Goal: Communication & Community: Ask a question

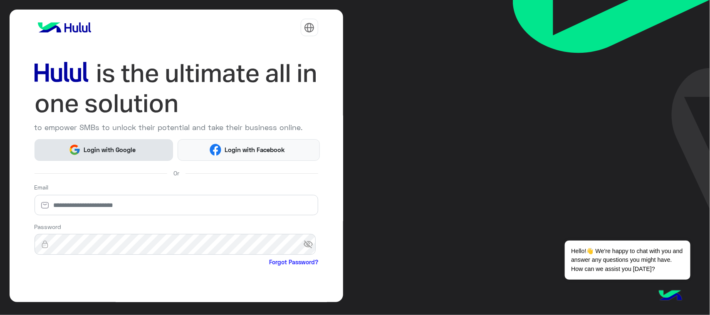
click at [81, 152] on span "Login with Google" at bounding box center [110, 150] width 58 height 10
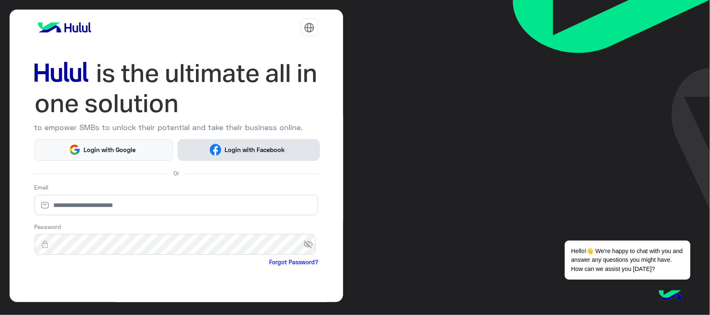
click at [250, 155] on button "Login with Facebook" at bounding box center [249, 150] width 142 height 22
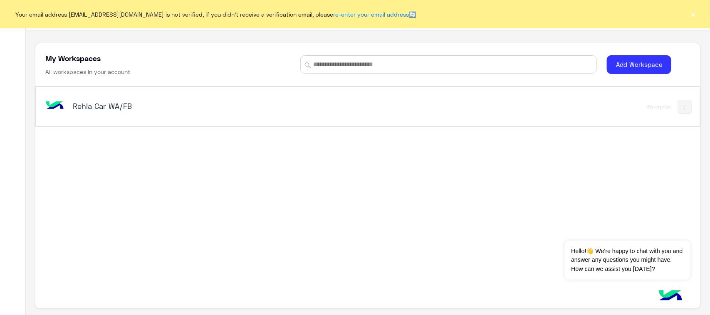
click at [148, 111] on div "Rehla Car WA/FB" at bounding box center [189, 107] width 233 height 12
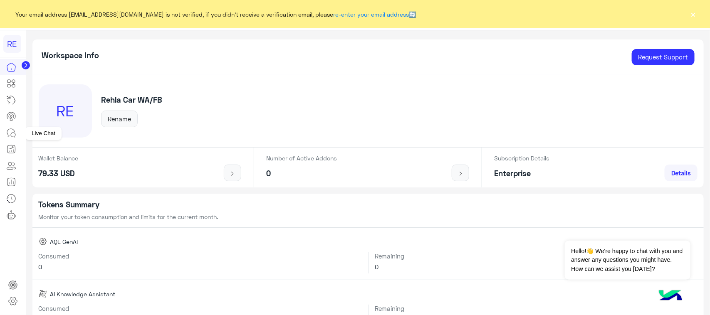
click at [5, 134] on link at bounding box center [11, 133] width 22 height 17
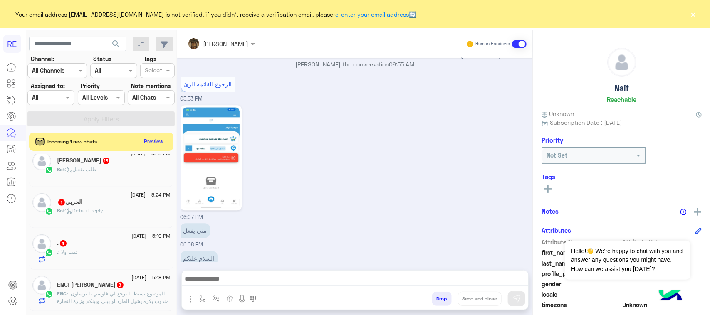
scroll to position [520, 0]
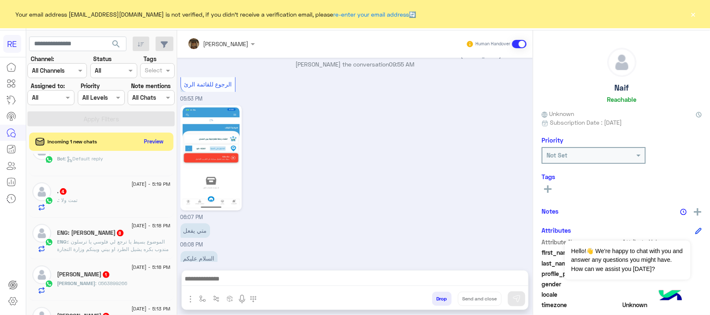
click at [137, 253] on span ": الموضوع بسيط يا ترجع لي فلوسي يا ترسلون مندوب بكره يشيل الطرد او بيني وبينكم …" at bounding box center [112, 249] width 111 height 21
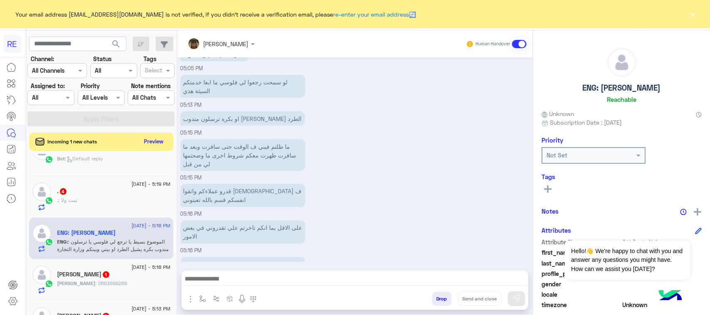
scroll to position [658, 0]
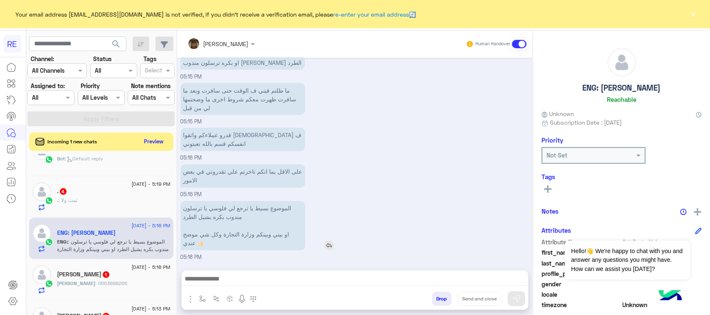
click at [276, 209] on p "الموضوع بسيط يا ترجع لي فلوسي يا ترسلون مندوب بكره يشيل الطرد او بيني وبينكم وز…" at bounding box center [243, 225] width 125 height 49
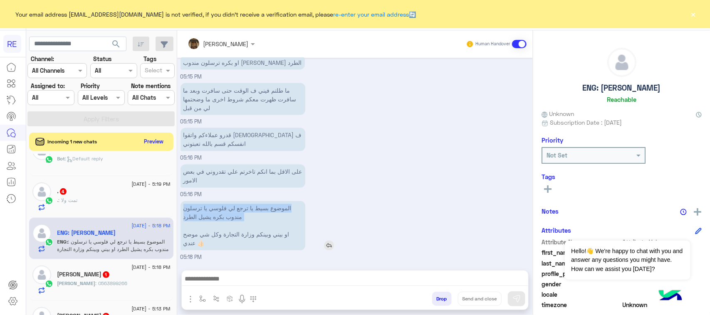
click at [276, 209] on p "الموضوع بسيط يا ترجع لي فلوسي يا ترسلون مندوب بكره يشيل الطرد او بيني وبينكم وز…" at bounding box center [243, 225] width 125 height 49
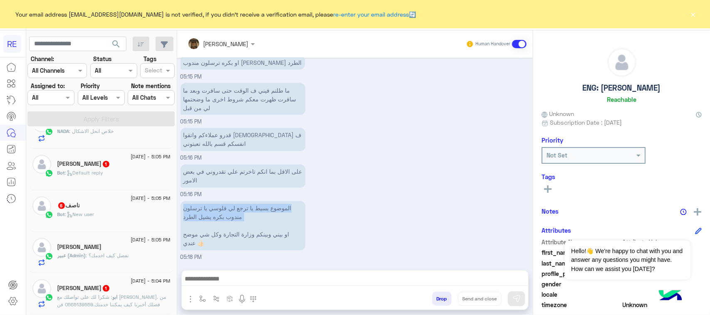
scroll to position [160, 0]
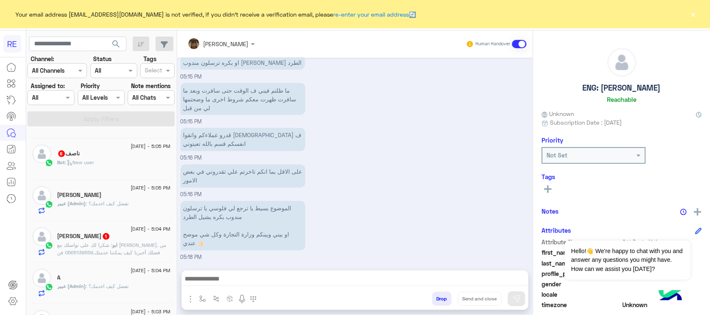
click at [79, 254] on span ": ‏شكرا لك على تواصلك مع علاءابو كيان. من فضلك أخبرنا كيف يمكننا خدمتك.05651395…" at bounding box center [111, 252] width 109 height 21
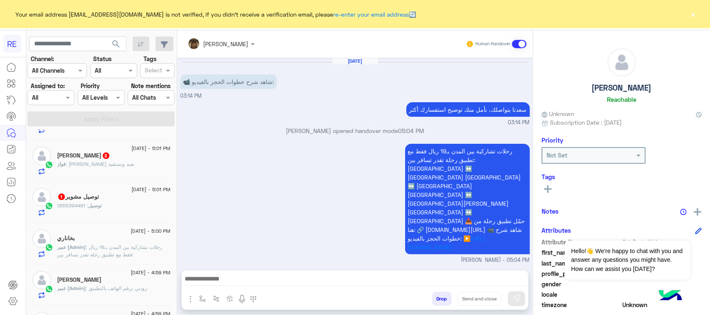
scroll to position [524, 0]
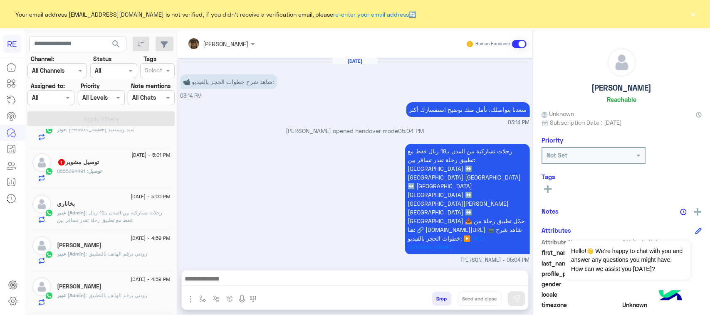
click at [103, 229] on span ": رحلات تشاركية بين المدن بـ19 ريال فقط مع تطبيق رحلة تقدر تسافر بين: جدة ↔️ مك…" at bounding box center [111, 243] width 109 height 66
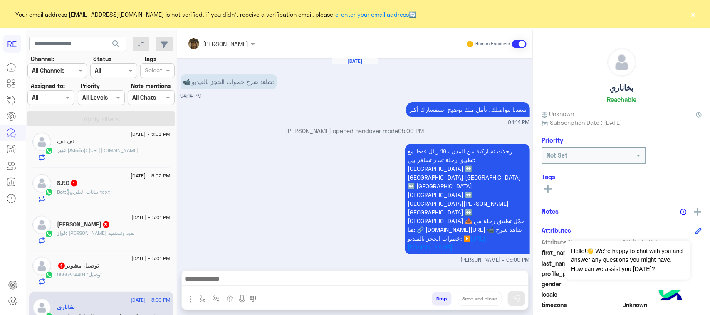
scroll to position [420, 0]
click at [73, 46] on input "text" at bounding box center [77, 44] width 97 height 15
paste input "*********"
type input "*********"
click at [112, 43] on span "search" at bounding box center [116, 44] width 10 height 10
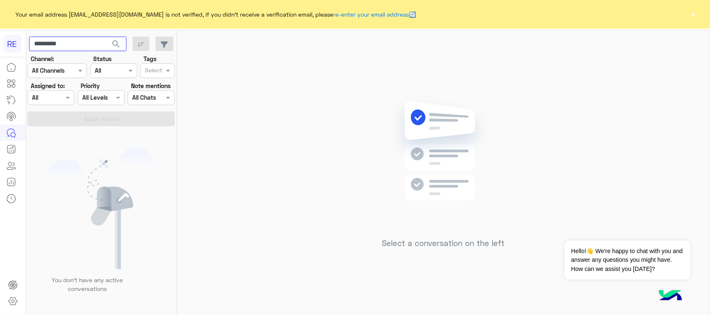
click at [82, 48] on input "*********" at bounding box center [77, 44] width 97 height 15
click at [112, 45] on span "search" at bounding box center [116, 44] width 10 height 10
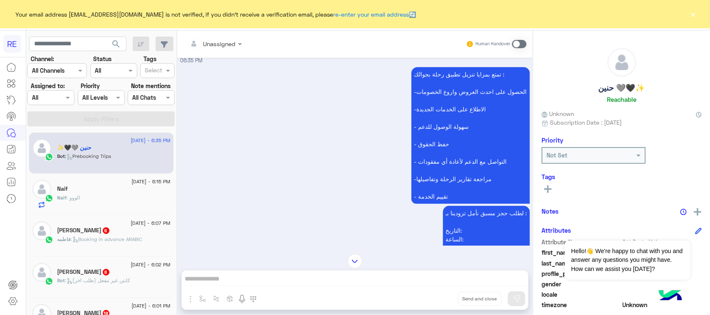
scroll to position [882, 0]
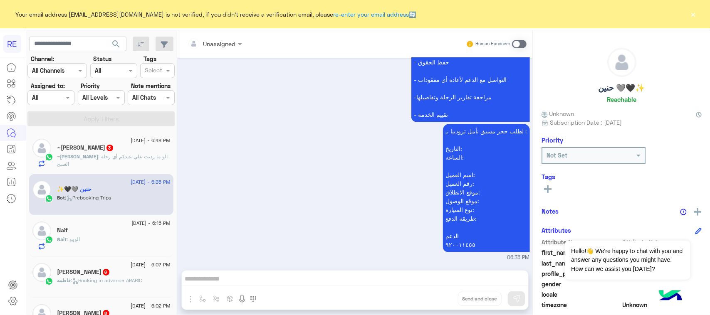
click at [137, 165] on div "~يوسف : الو ما رديت علي عندكم أي رحلة الصبح" at bounding box center [113, 160] width 113 height 15
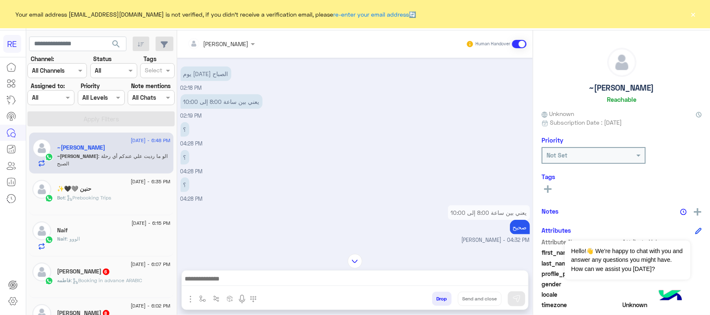
scroll to position [356, 0]
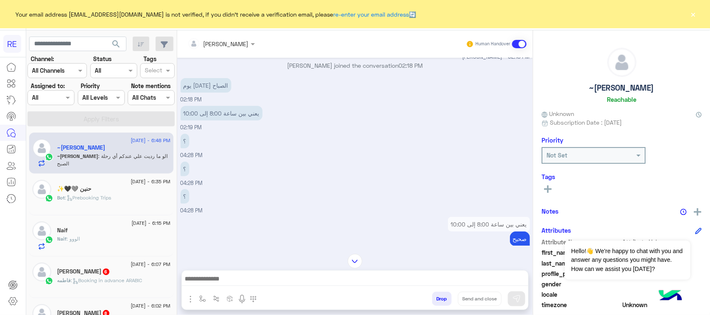
drag, startPoint x: 406, startPoint y: 227, endPoint x: 308, endPoint y: 200, distance: 102.3
click at [308, 200] on div "؟ 04:28 PM" at bounding box center [355, 201] width 349 height 28
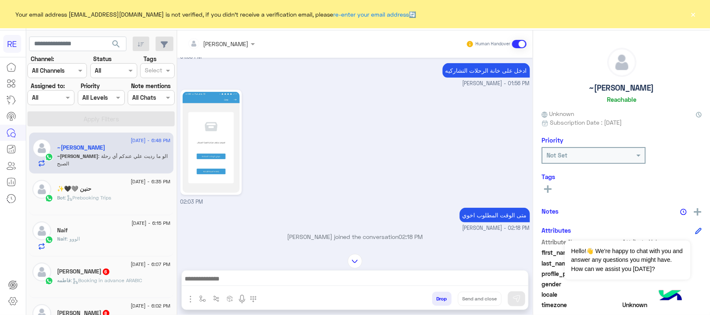
scroll to position [148, 0]
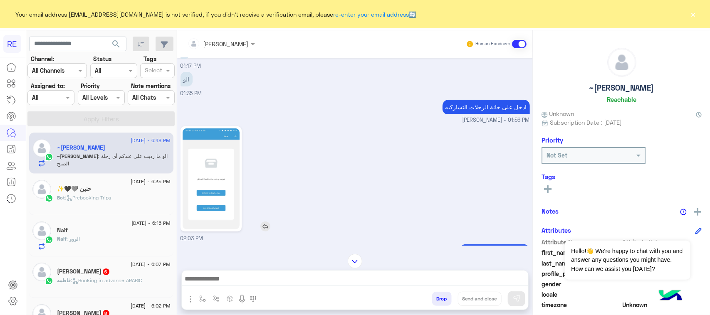
drag, startPoint x: 307, startPoint y: 199, endPoint x: 274, endPoint y: 207, distance: 34.2
click at [274, 207] on div at bounding box center [235, 178] width 109 height 105
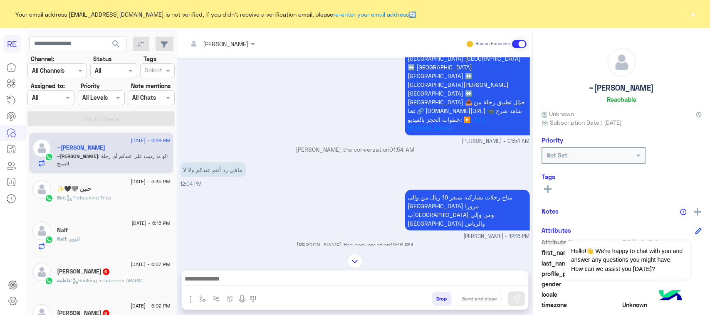
scroll to position [500, 0]
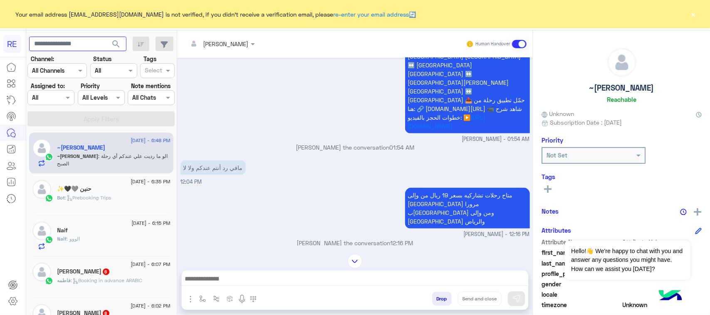
paste input "*********"
type input "*********"
click at [117, 47] on span "search" at bounding box center [116, 44] width 10 height 10
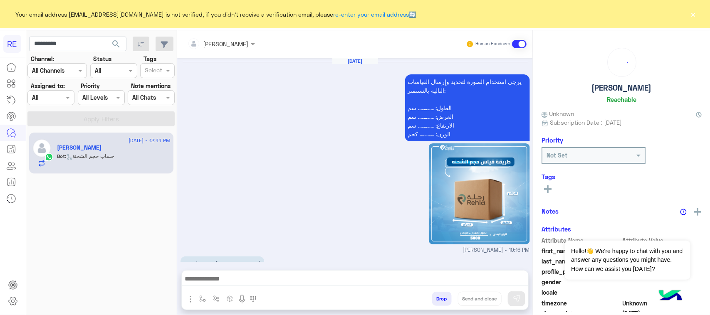
scroll to position [826, 0]
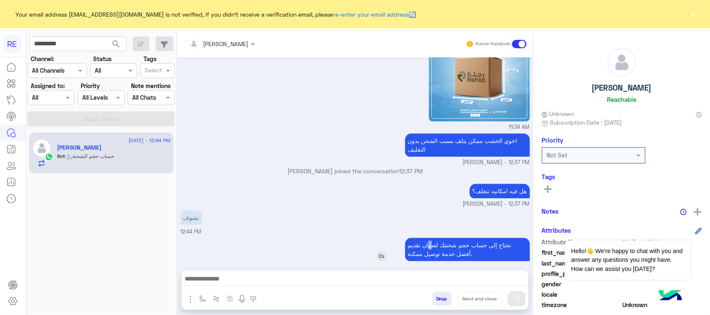
click at [444, 239] on p "نحتاج إلى حساب حجم شحنتك لضمان تقديم أفضل خدمة توصيل ممكنة." at bounding box center [467, 249] width 125 height 23
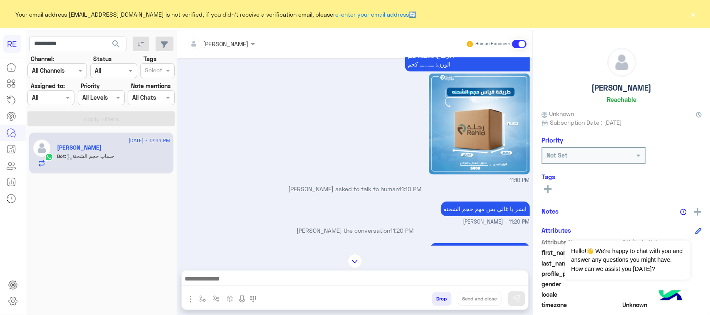
scroll to position [410, 0]
